Goal: Task Accomplishment & Management: Use online tool/utility

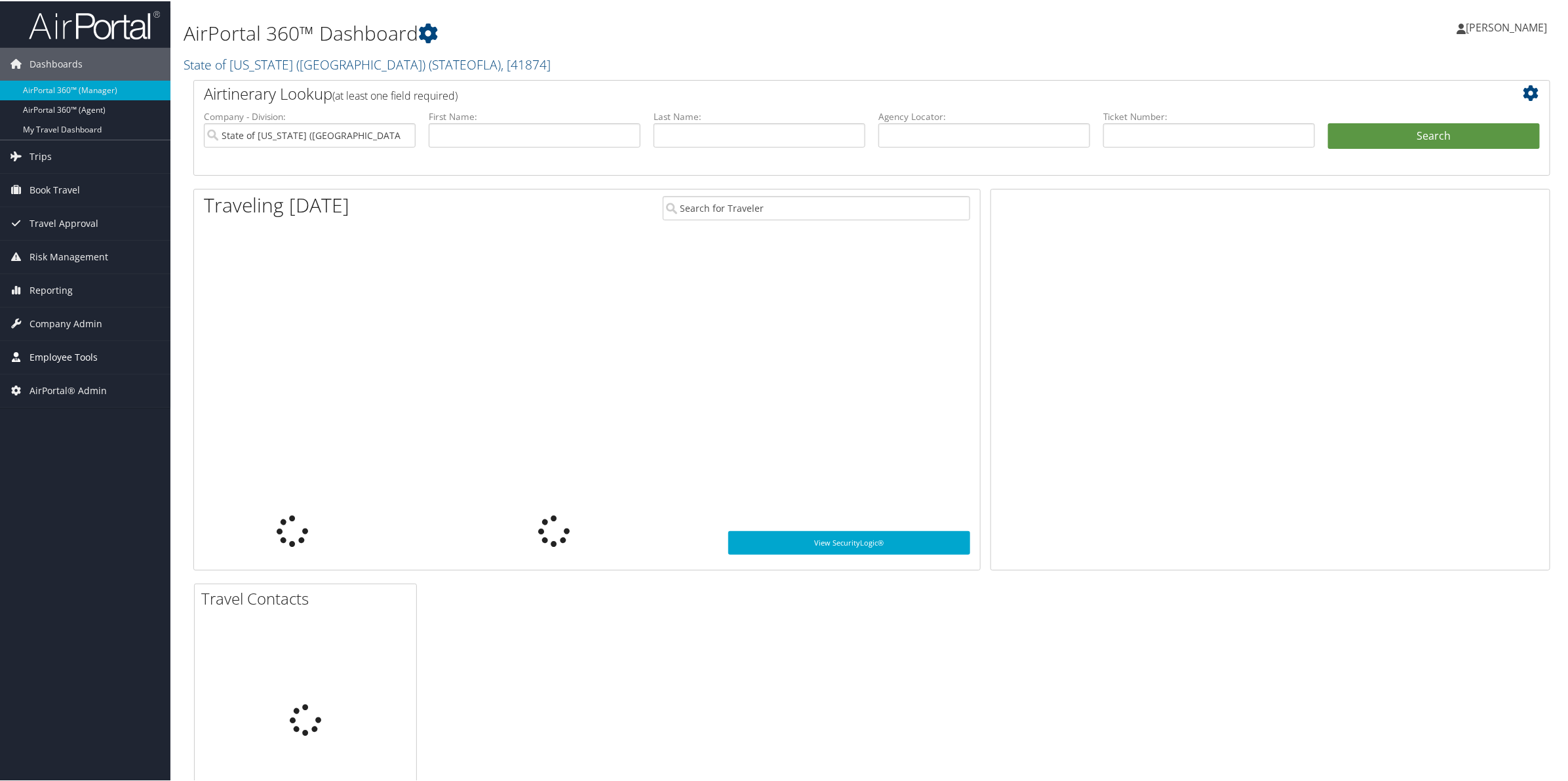
click at [43, 362] on span "Employee Tools" at bounding box center [64, 356] width 68 height 33
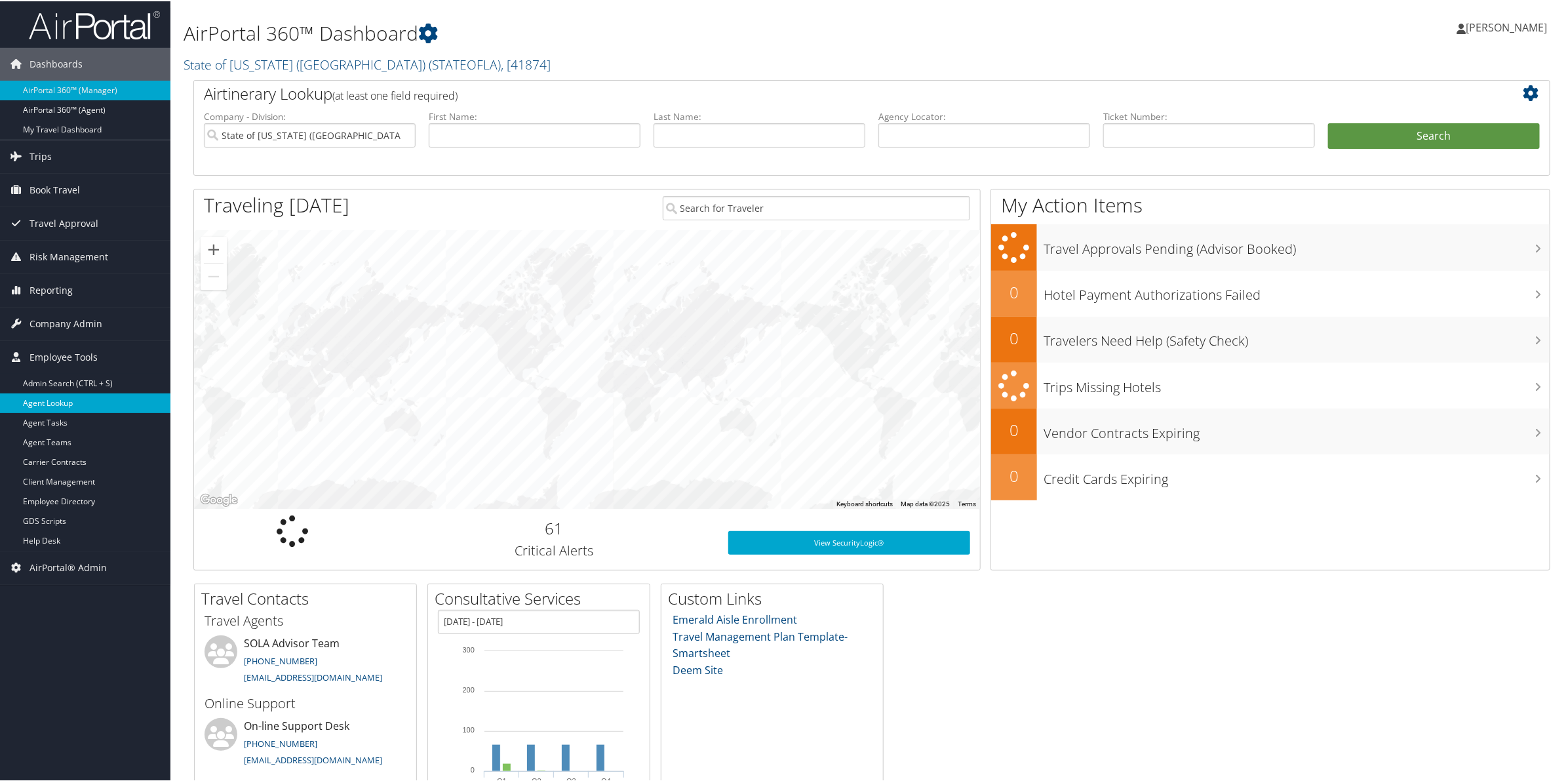
click at [50, 396] on link "Agent Lookup" at bounding box center [85, 401] width 170 height 20
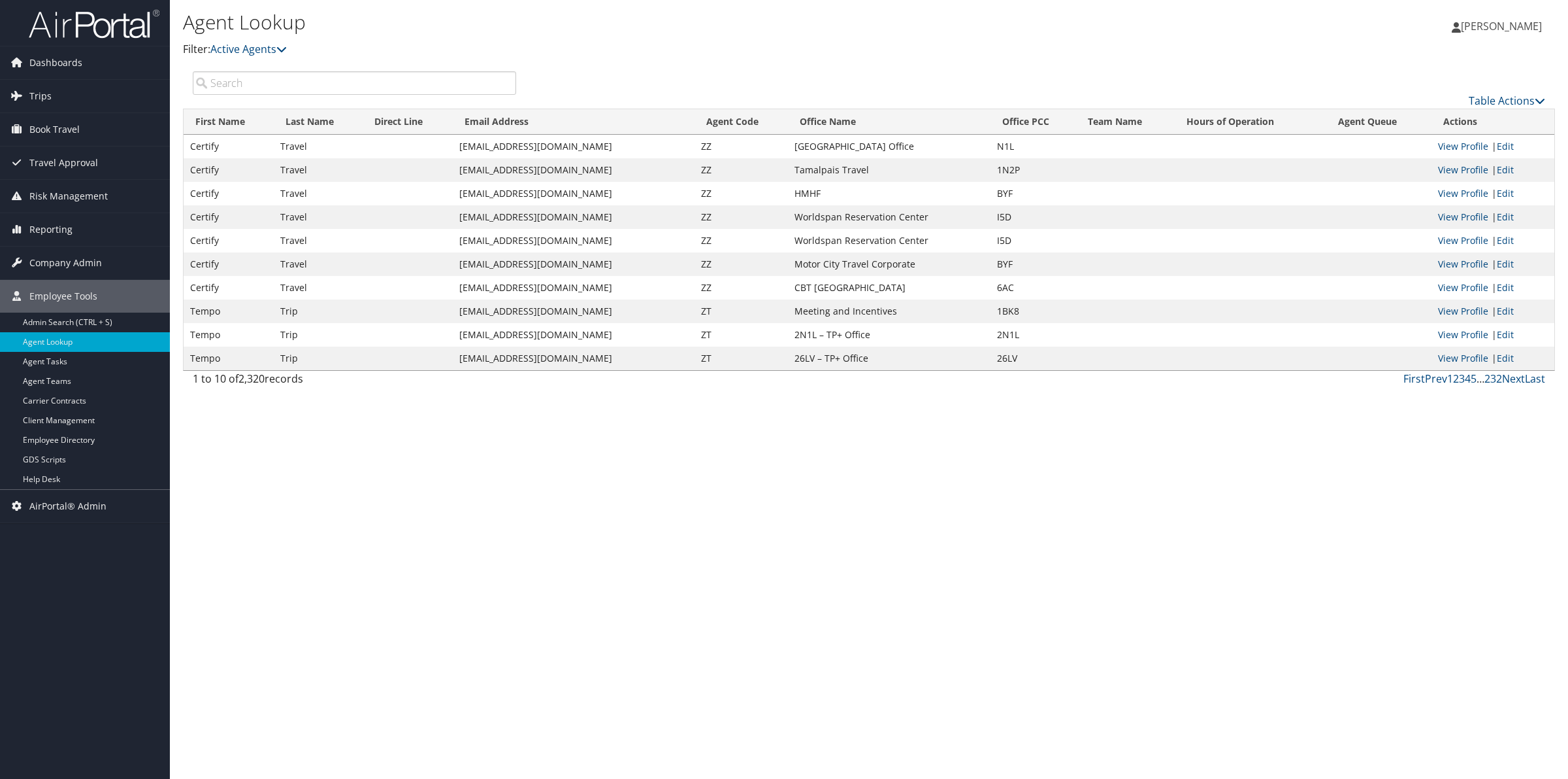
click at [255, 90] on input "search" at bounding box center [354, 83] width 323 height 23
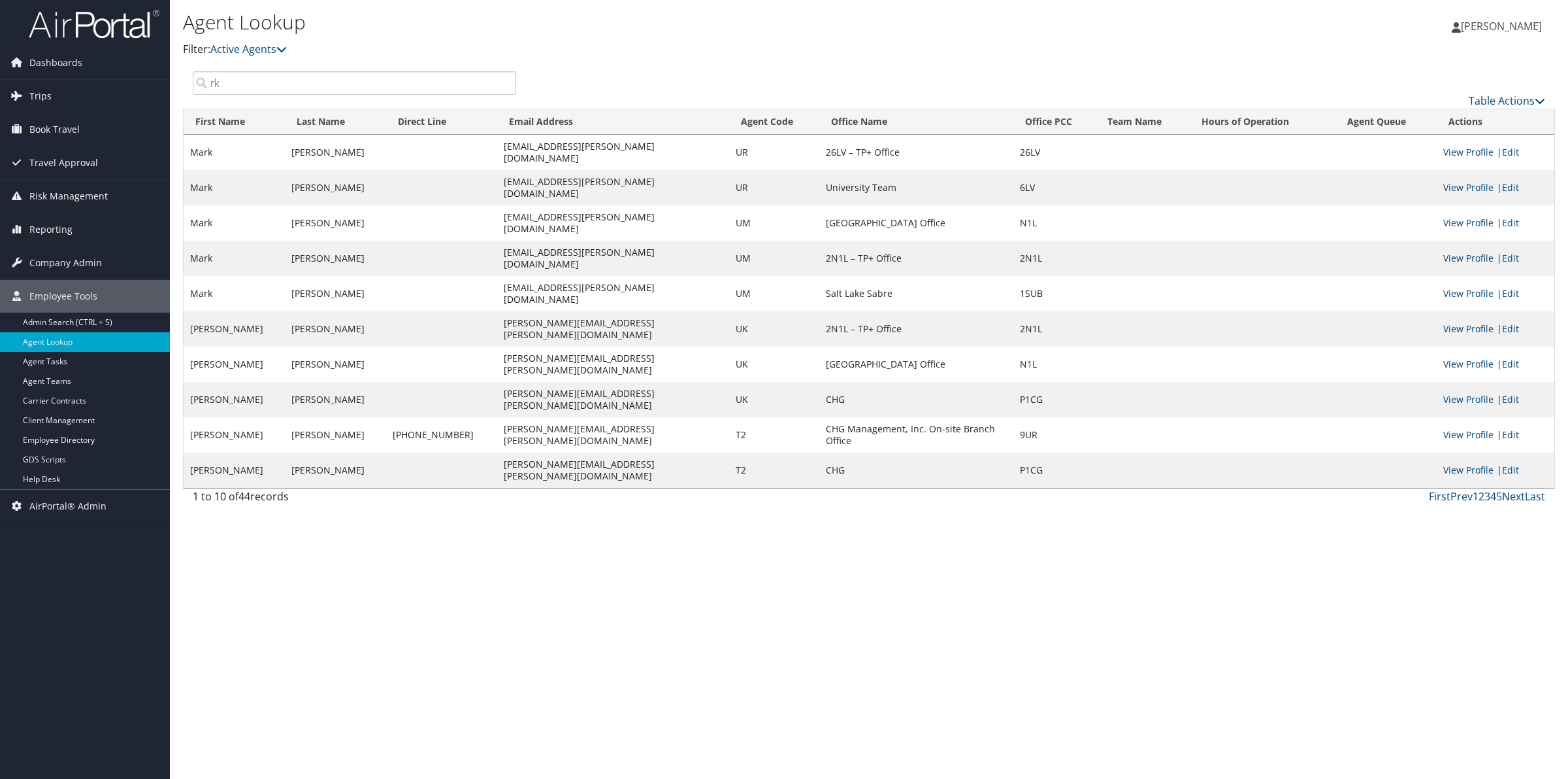
type input "rk"
click at [1514, 489] on link "Next" at bounding box center [1514, 496] width 23 height 15
